Goal: Task Accomplishment & Management: Use online tool/utility

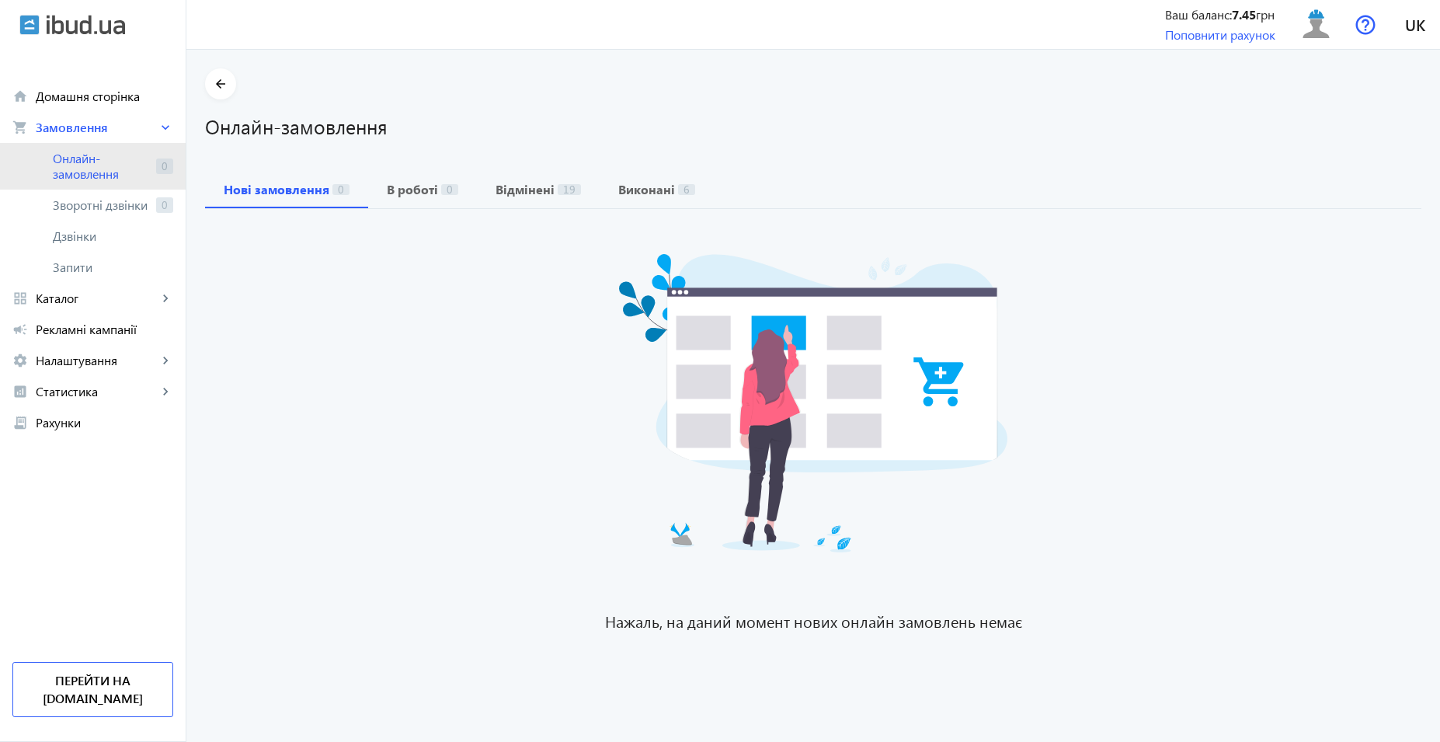
click at [113, 176] on span "Онлайн-замовлення" at bounding box center [101, 166] width 97 height 31
click at [116, 154] on span "Онлайн-замовлення" at bounding box center [101, 166] width 97 height 31
click at [133, 183] on link "Онлайн-замовлення 0" at bounding box center [93, 166] width 186 height 47
click at [127, 155] on span "Онлайн-замовлення" at bounding box center [101, 166] width 97 height 31
